Goal: Information Seeking & Learning: Learn about a topic

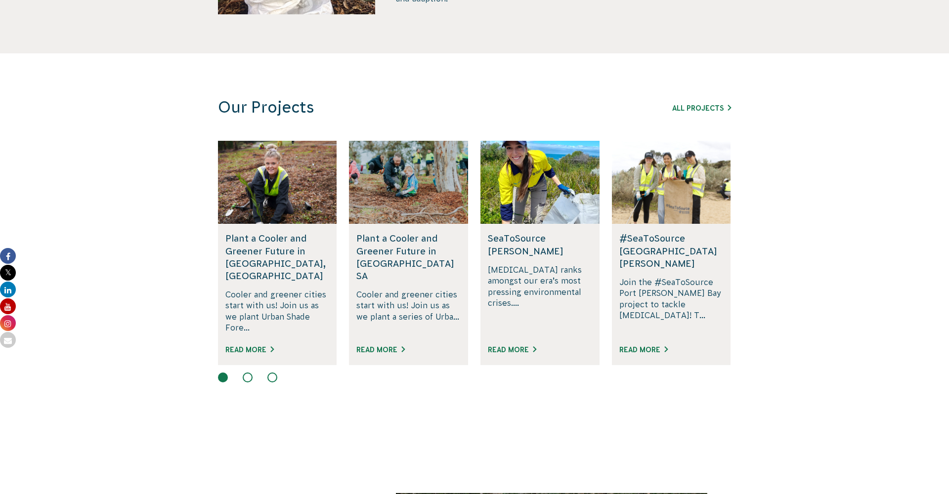
scroll to position [539, 0]
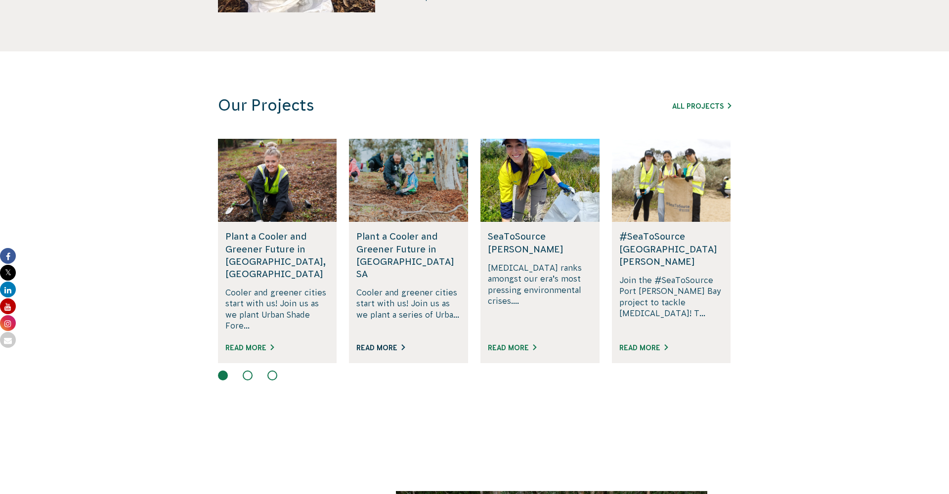
click at [401, 344] on link "Read More" at bounding box center [380, 348] width 48 height 8
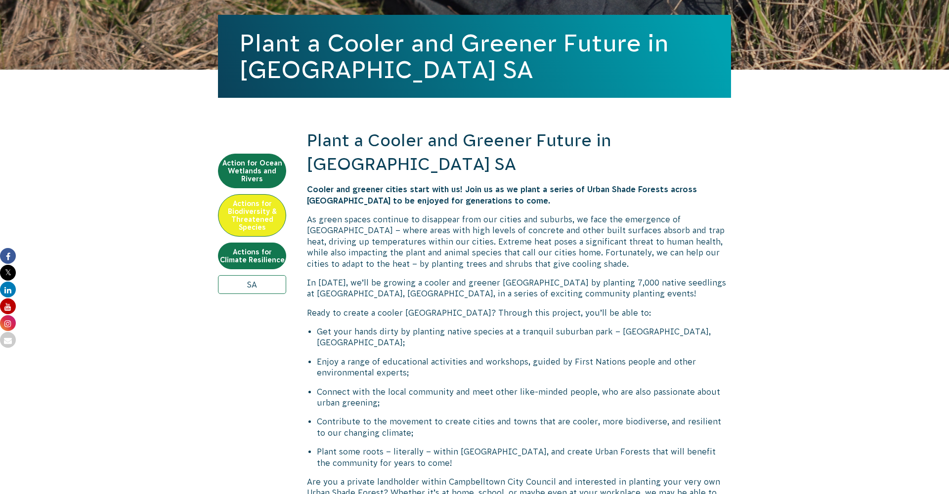
scroll to position [237, 0]
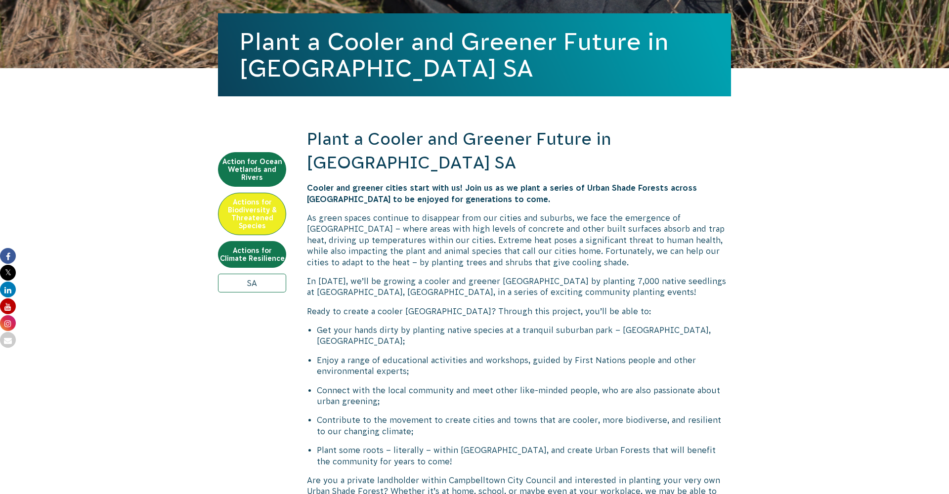
click at [263, 288] on link "SA" at bounding box center [252, 283] width 68 height 19
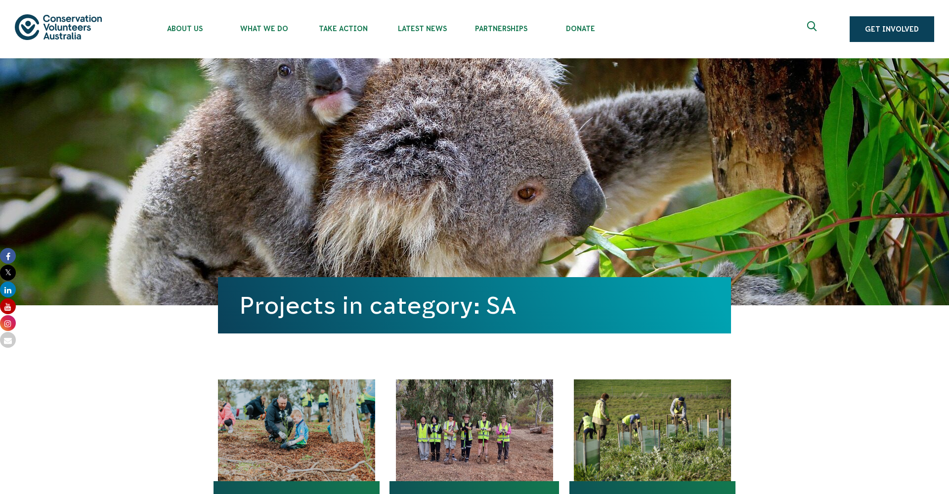
scroll to position [300, 0]
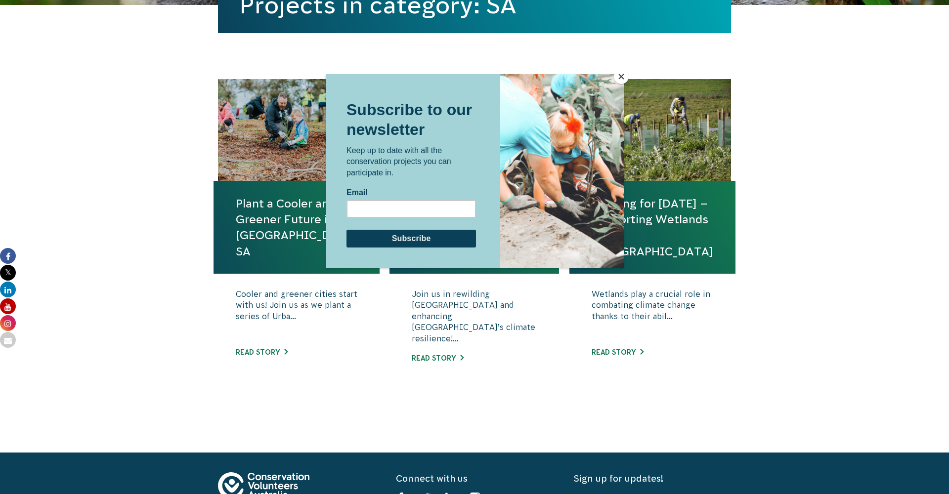
click at [622, 74] on button "Close" at bounding box center [621, 76] width 15 height 15
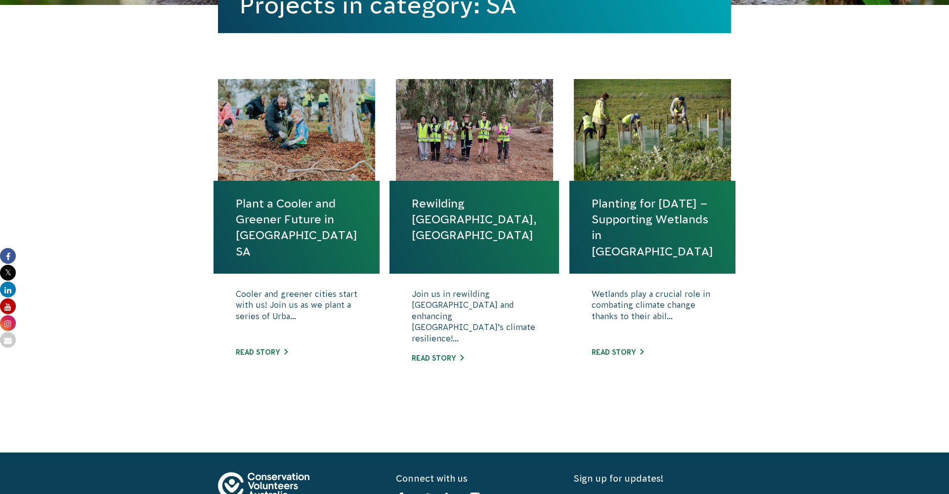
click at [452, 356] on div "Join us in rewilding Fifth Creek and enhancing Adelaide’s climate resilience!..…" at bounding box center [473, 334] width 169 height 120
click at [451, 354] on link "Read story" at bounding box center [438, 358] width 52 height 8
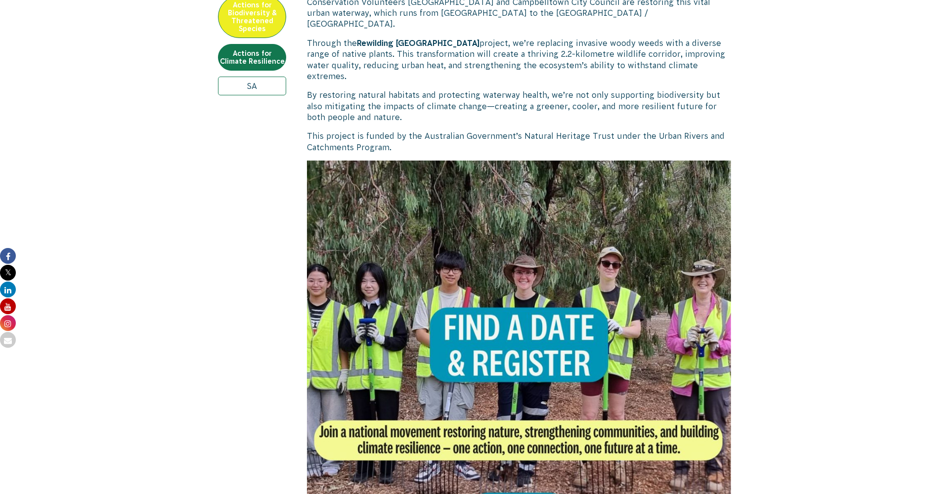
scroll to position [489, 0]
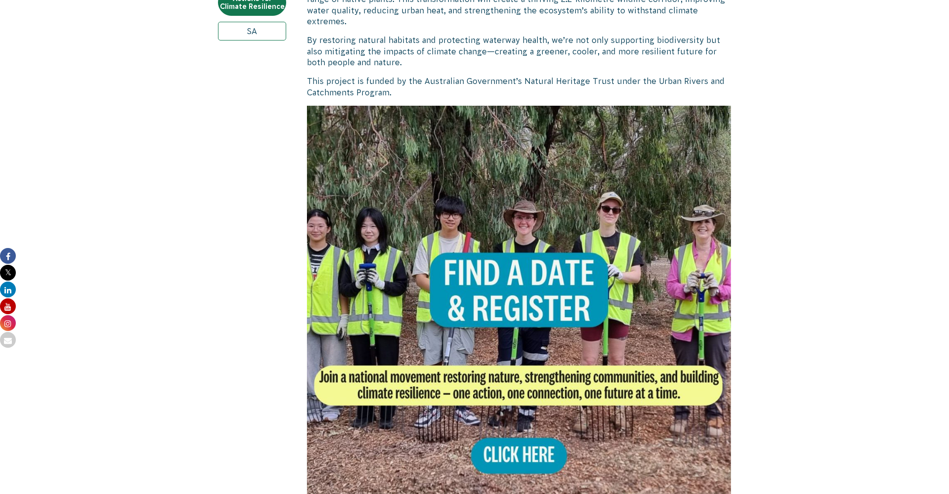
click at [540, 404] on img at bounding box center [519, 318] width 424 height 424
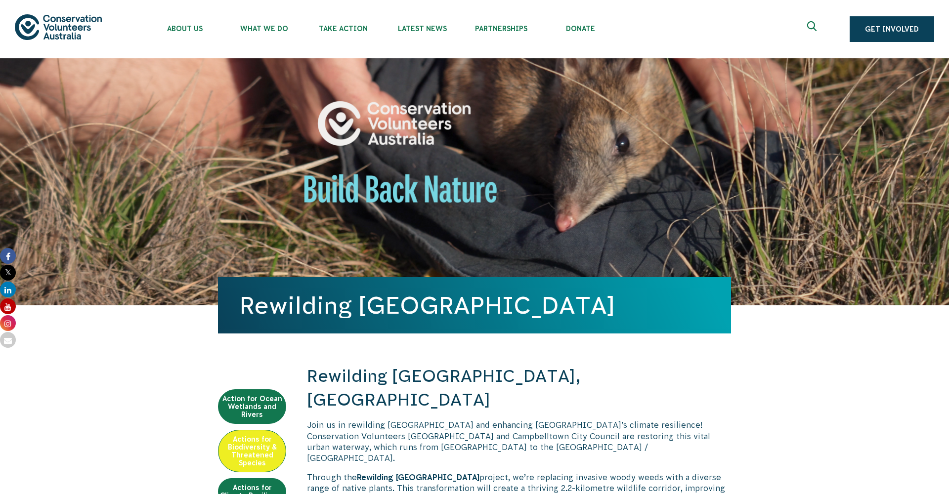
scroll to position [0, 0]
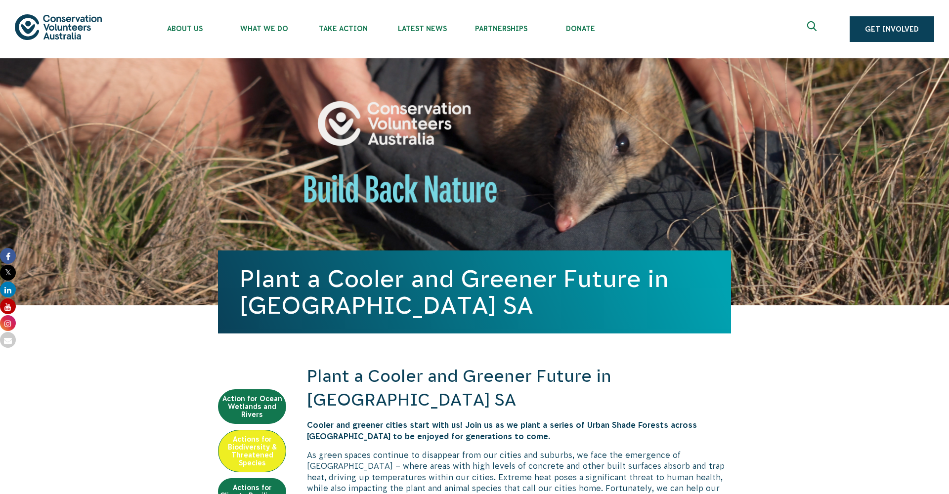
scroll to position [237, 0]
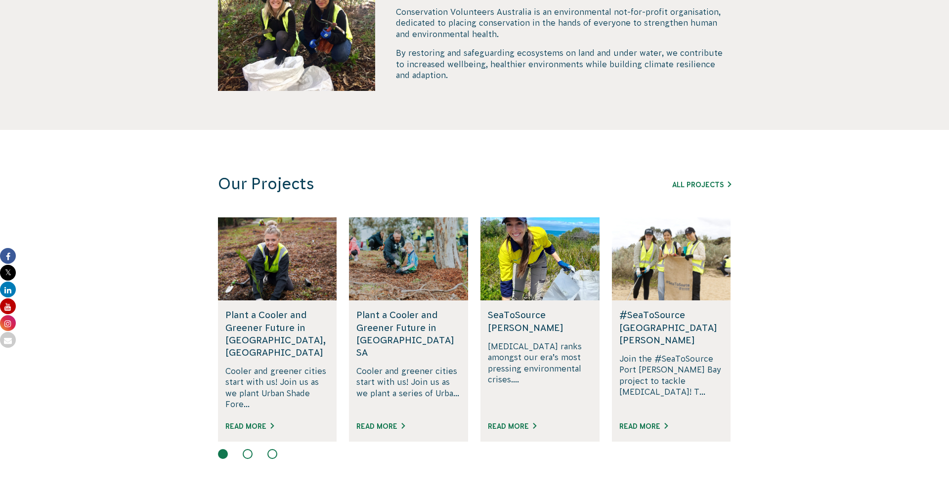
scroll to position [584, 0]
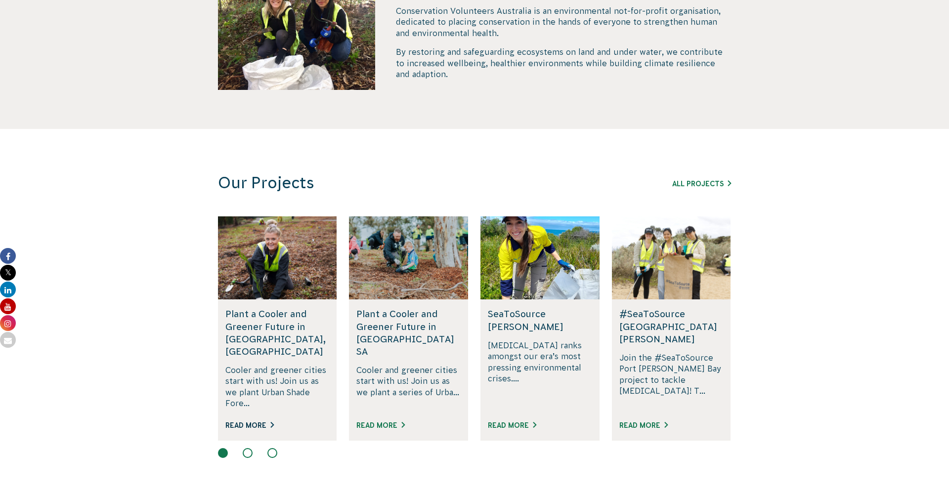
click at [264, 421] on link "Read More" at bounding box center [249, 425] width 48 height 8
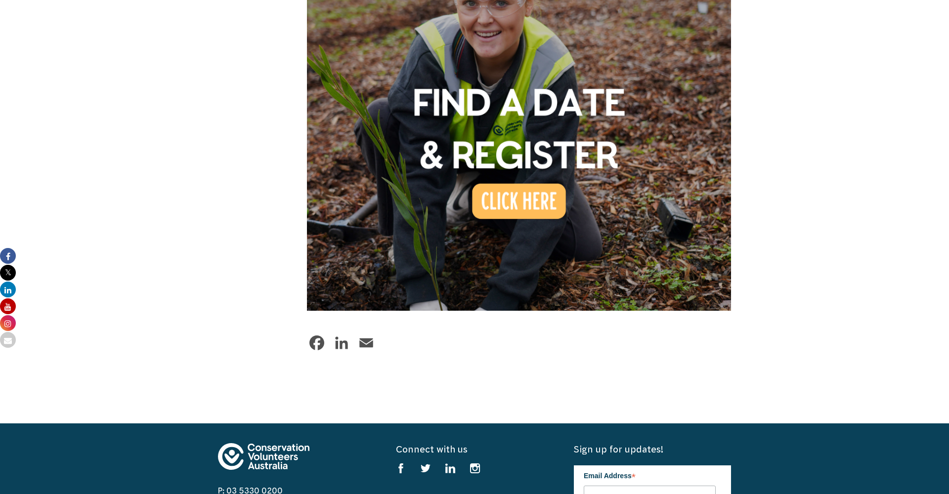
scroll to position [819, 0]
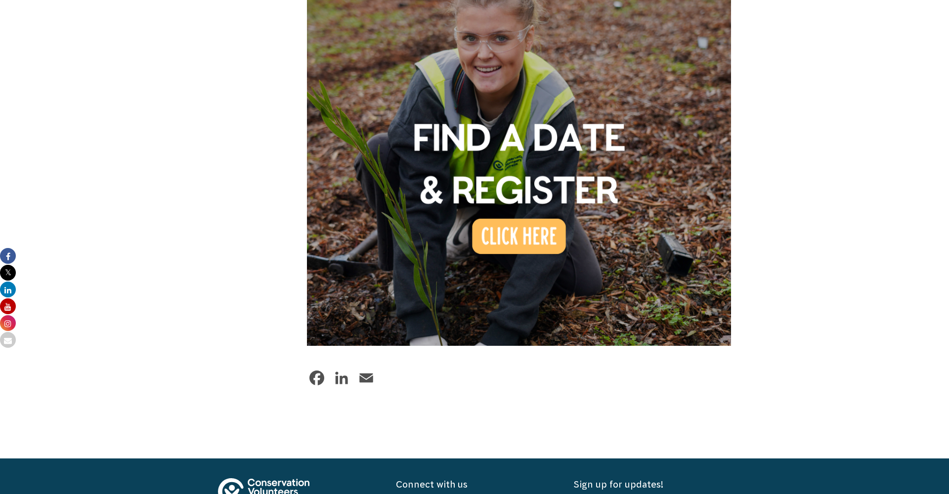
click at [542, 223] on img at bounding box center [519, 134] width 424 height 424
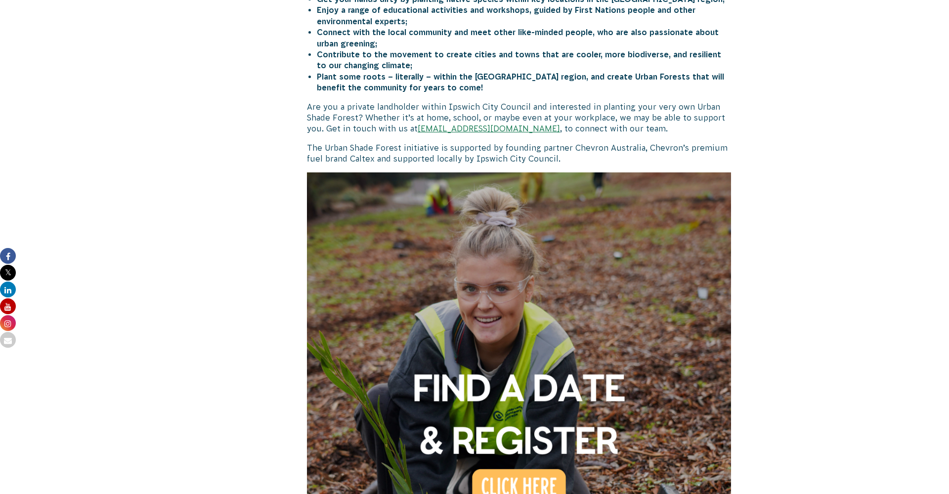
scroll to position [574, 0]
